Goal: Task Accomplishment & Management: Complete application form

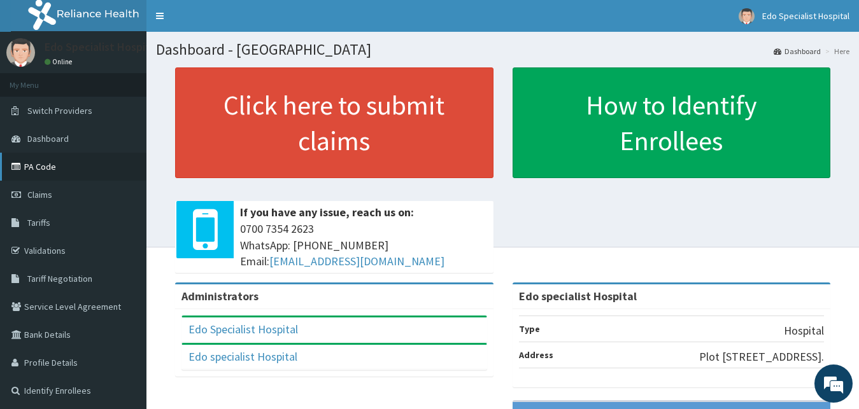
click at [39, 153] on link "PA Code" at bounding box center [73, 167] width 146 height 28
click at [35, 163] on link "PA Code" at bounding box center [73, 167] width 146 height 28
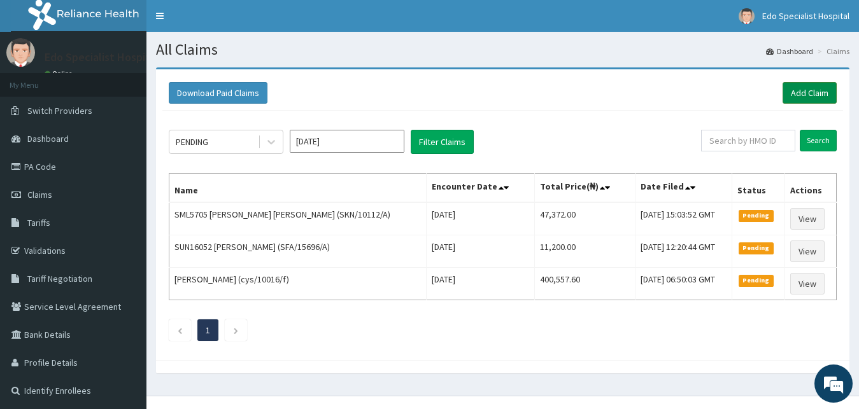
click at [807, 91] on link "Add Claim" at bounding box center [809, 93] width 54 height 22
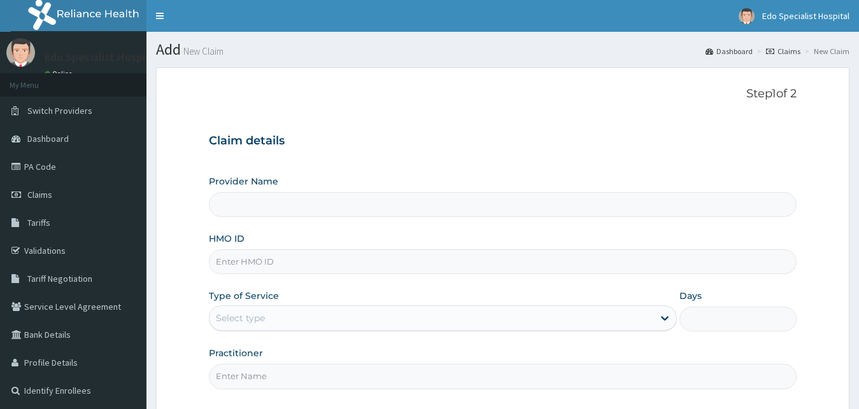
click at [245, 269] on input "HMO ID" at bounding box center [503, 262] width 588 height 25
paste input "sqz/10474/a"
type input "sqz/10474/a"
type input "Edo specialist Hospital"
click at [288, 290] on div "Provider Name Edo specialist Hospital HMO ID sqz/10474/a Type of Service Select…" at bounding box center [503, 282] width 588 height 214
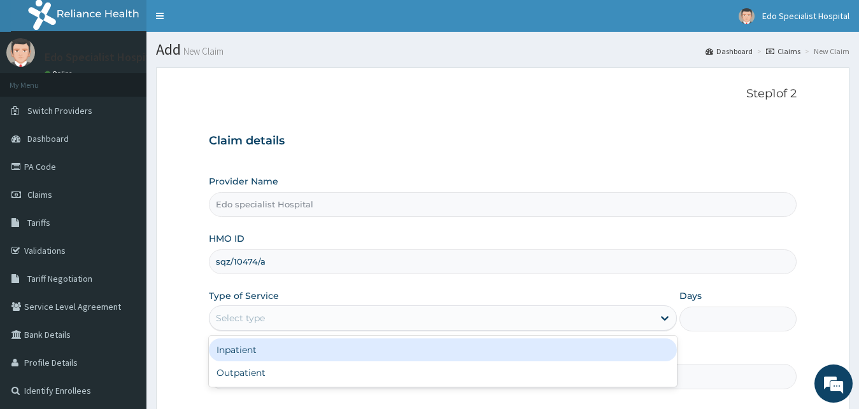
click at [279, 306] on div "Select type" at bounding box center [443, 318] width 469 height 25
click at [240, 267] on input "sqz/10474/a" at bounding box center [503, 262] width 588 height 25
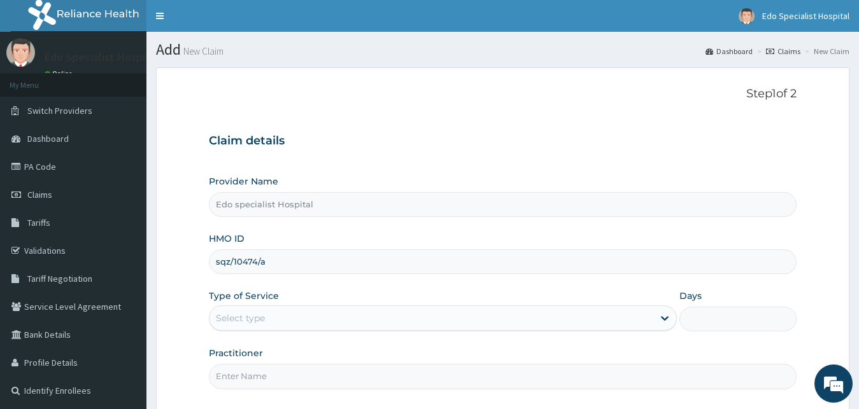
click at [237, 265] on input "sqz/10474/a" at bounding box center [503, 262] width 588 height 25
type input "sqz/10474/a"
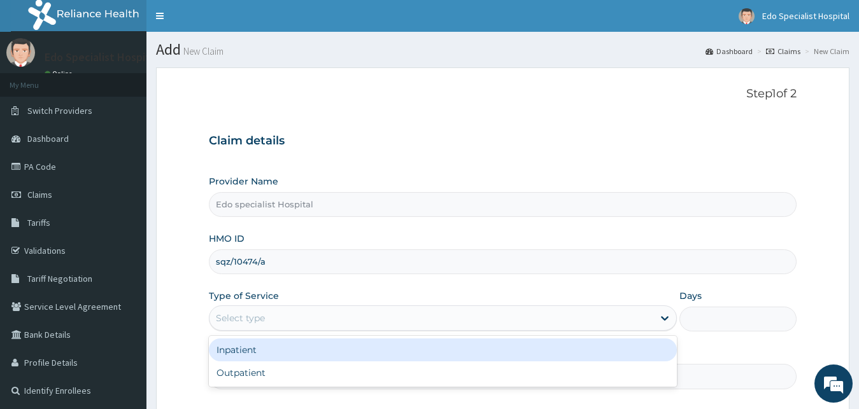
click at [465, 307] on div "Select type" at bounding box center [443, 318] width 469 height 25
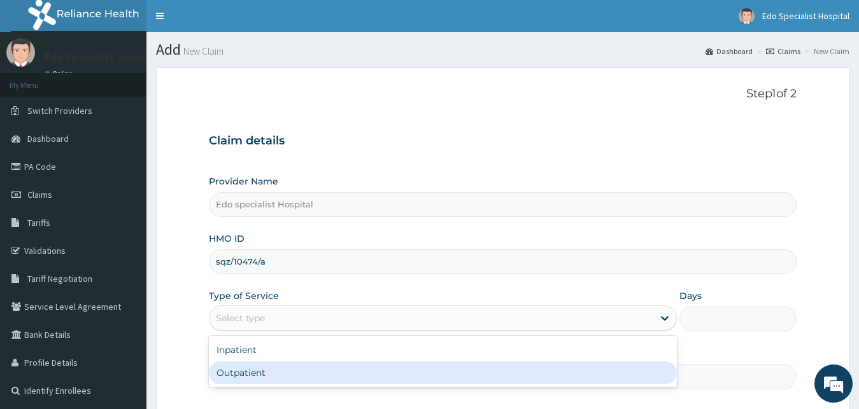
click at [246, 372] on div "Outpatient" at bounding box center [443, 373] width 469 height 23
type input "1"
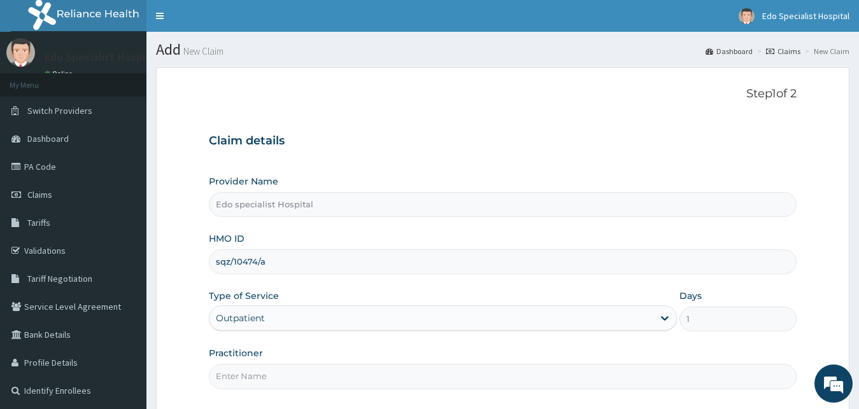
click at [332, 377] on input "Practitioner" at bounding box center [503, 376] width 588 height 25
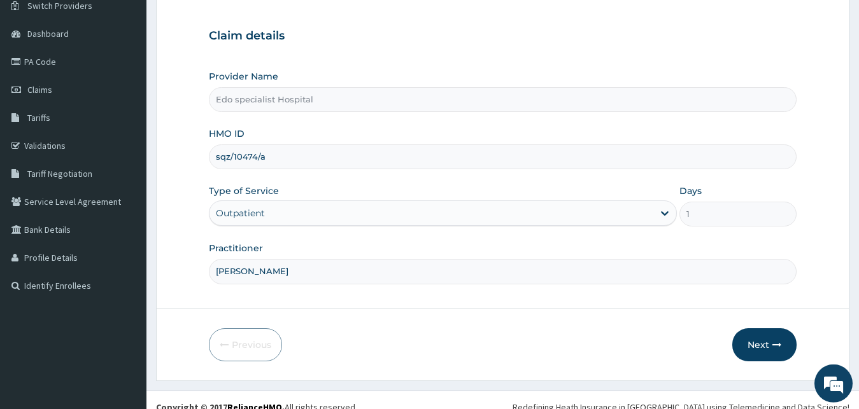
scroll to position [119, 0]
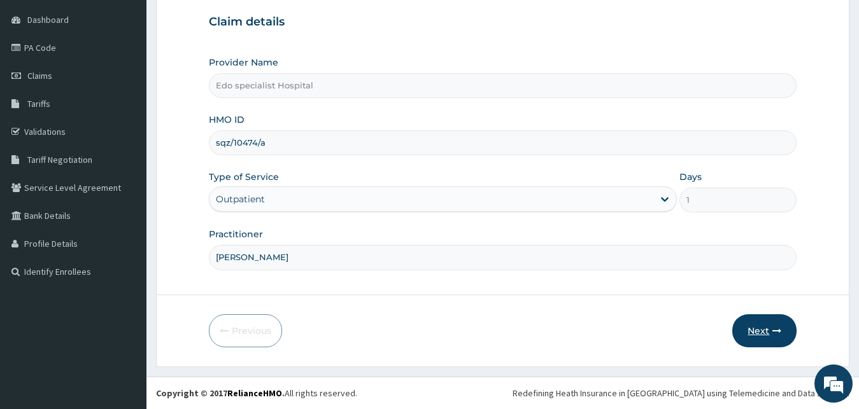
type input "dr pendo"
click at [756, 340] on button "Next" at bounding box center [764, 330] width 64 height 33
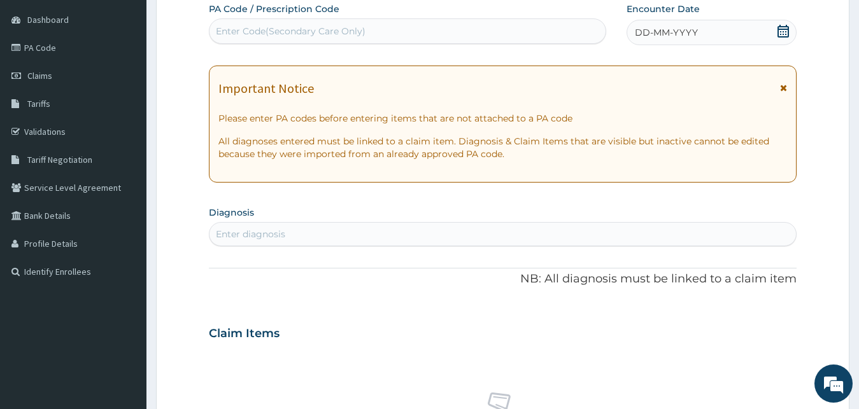
click at [274, 42] on div "Enter Code(Secondary Care Only)" at bounding box center [407, 30] width 397 height 25
paste input "SQZ/10474/A"
type input "SQZ/10474/A"
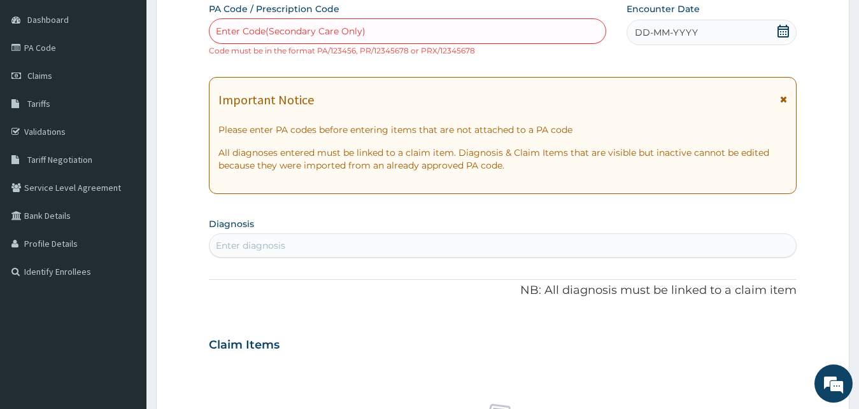
paste input "SQZ/10474/A"
type input "SQZ/10474/A"
drag, startPoint x: 334, startPoint y: 27, endPoint x: 237, endPoint y: 25, distance: 96.8
click at [237, 25] on div "Enter Code(Secondary Care Only)" at bounding box center [407, 31] width 396 height 20
paste input "PA/529CE8"
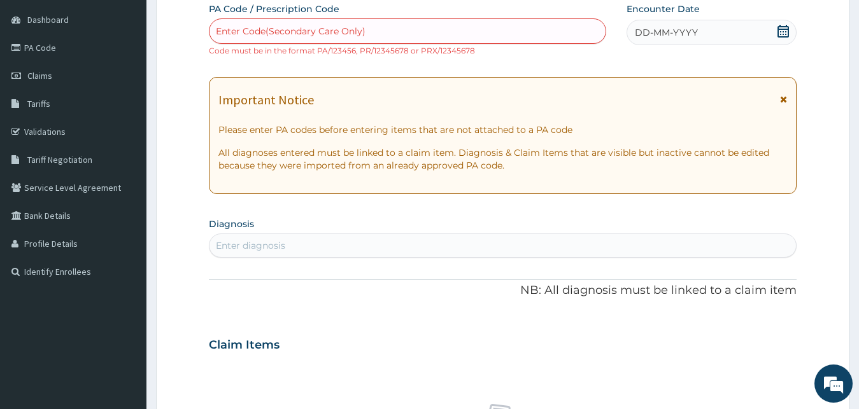
type input "PA/529CE8"
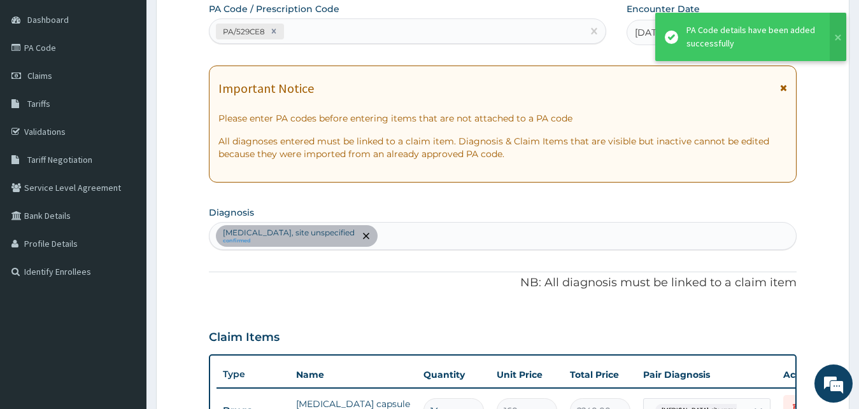
scroll to position [413, 0]
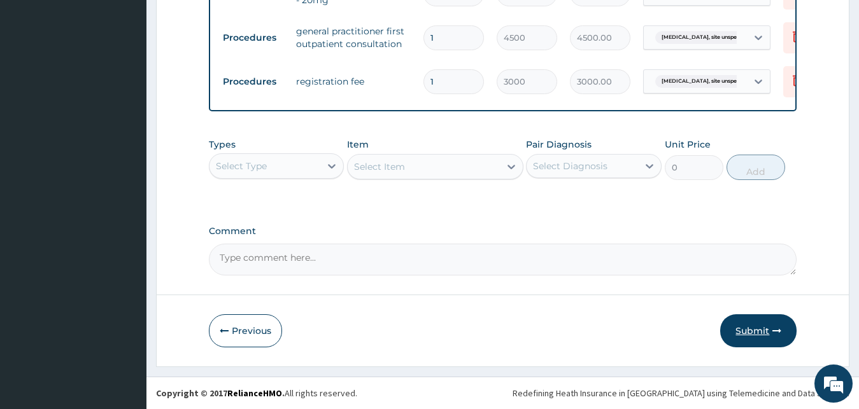
click at [765, 335] on button "Submit" at bounding box center [758, 330] width 76 height 33
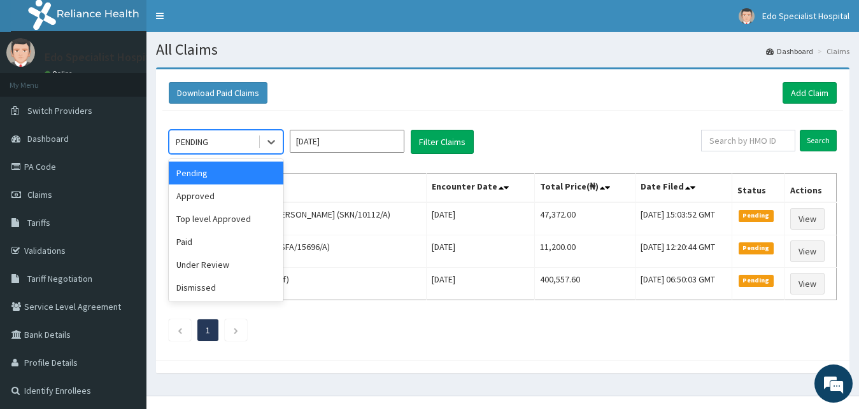
click at [216, 142] on div "PENDING" at bounding box center [213, 142] width 88 height 20
click at [223, 192] on div "Approved" at bounding box center [226, 196] width 115 height 23
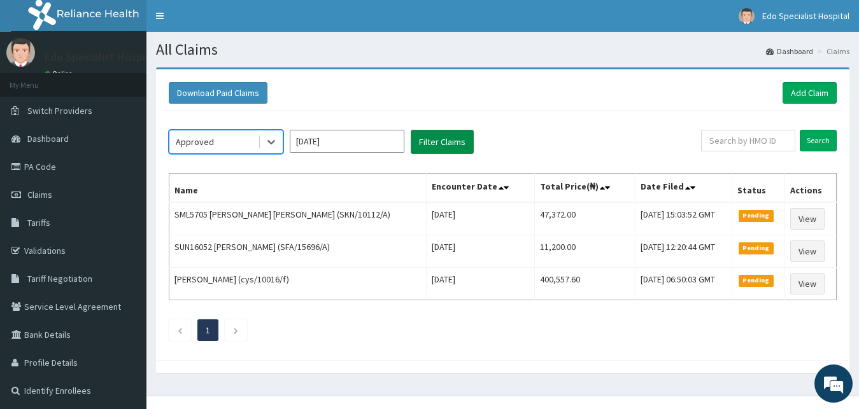
click at [456, 147] on button "Filter Claims" at bounding box center [442, 142] width 63 height 24
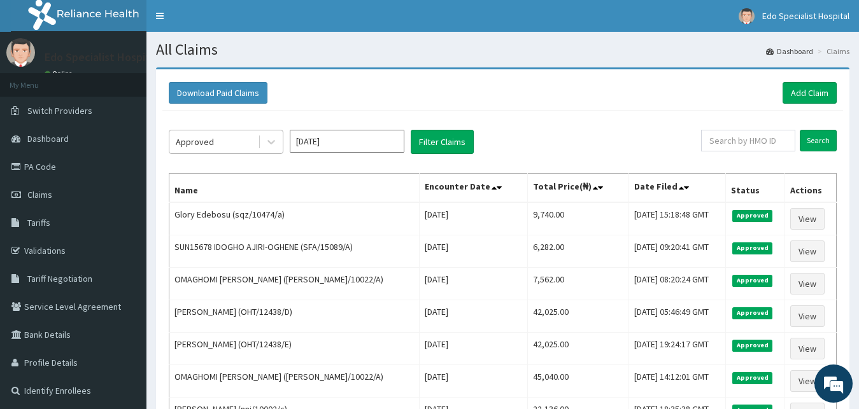
click at [207, 136] on div "Approved" at bounding box center [213, 142] width 88 height 20
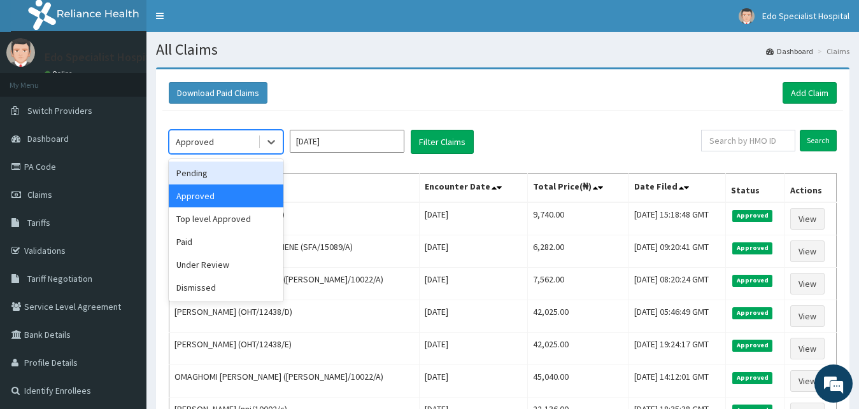
click at [214, 169] on div "Pending" at bounding box center [226, 173] width 115 height 23
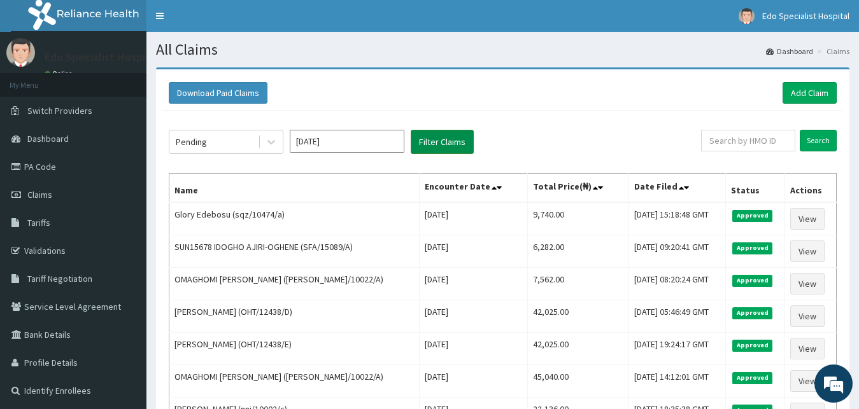
click at [444, 145] on button "Filter Claims" at bounding box center [442, 142] width 63 height 24
